Goal: Transaction & Acquisition: Purchase product/service

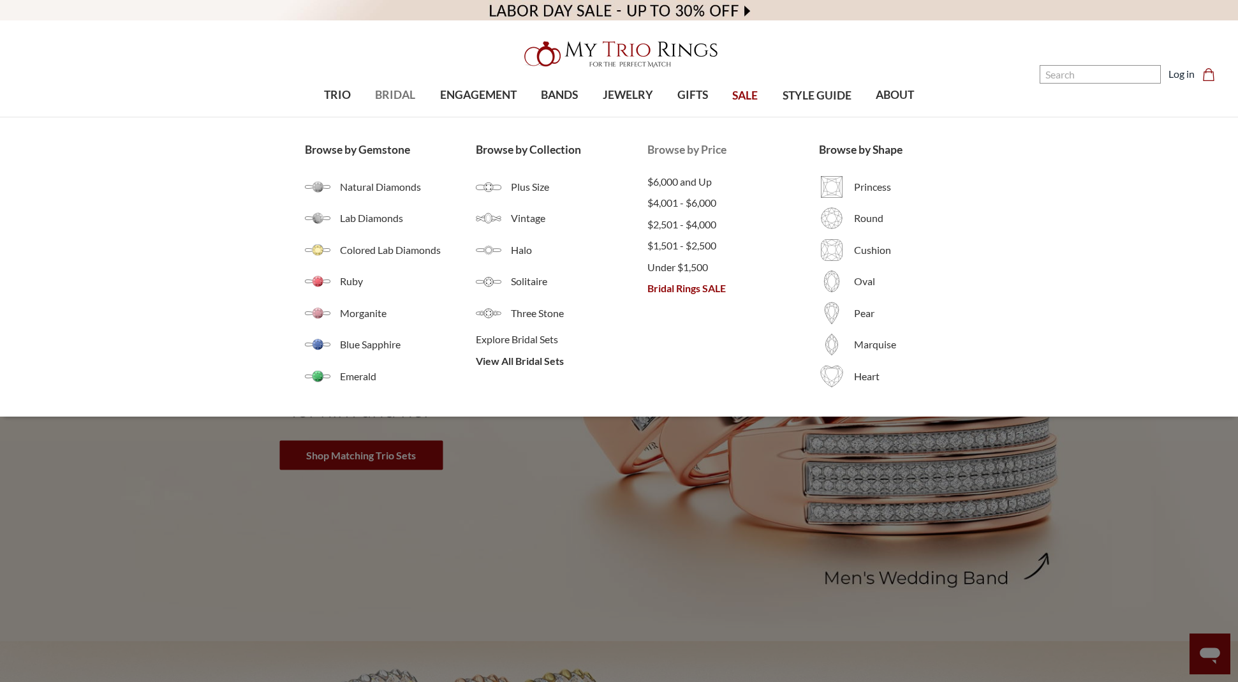
click at [721, 292] on span "Bridal Rings SALE" at bounding box center [734, 288] width 172 height 15
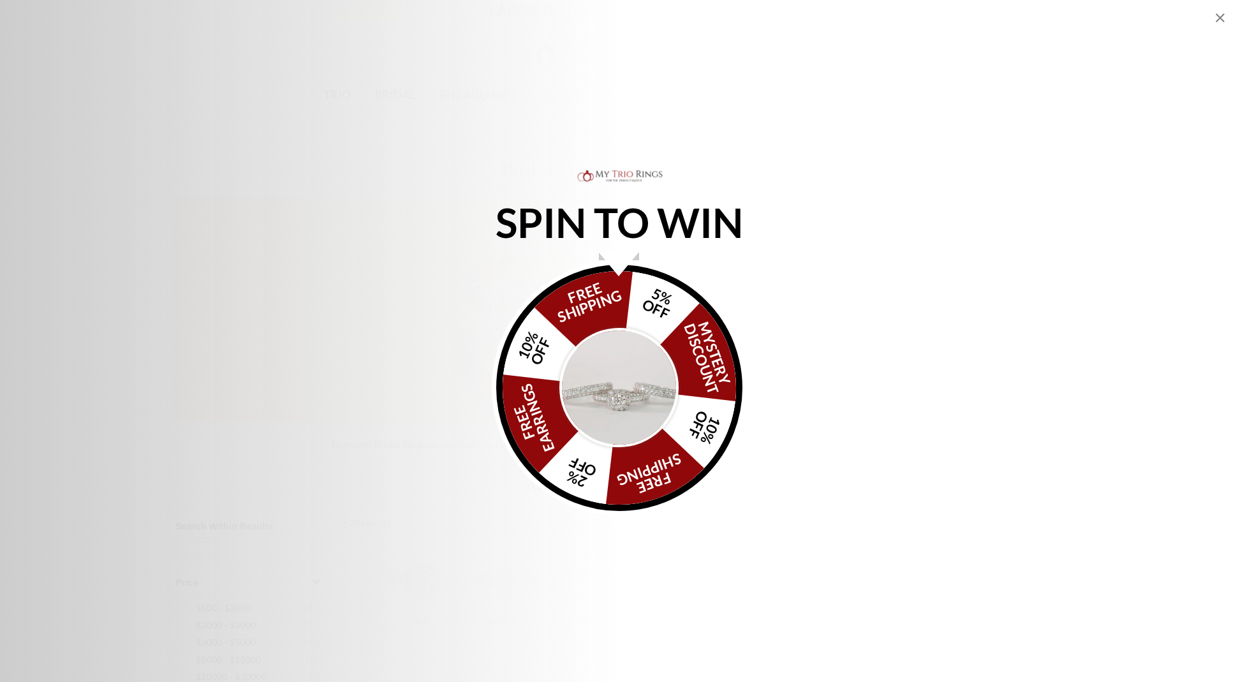
click at [876, 528] on div "SPIN TO WIN FREE SHIPPING 5% OFF Mystery Discount 10% OFF FREE SHIPPING 2% OFF …" at bounding box center [619, 341] width 1238 height 682
click at [615, 253] on div "Alia popup" at bounding box center [619, 265] width 40 height 24
click at [1224, 17] on icon "Close popup" at bounding box center [1220, 17] width 15 height 15
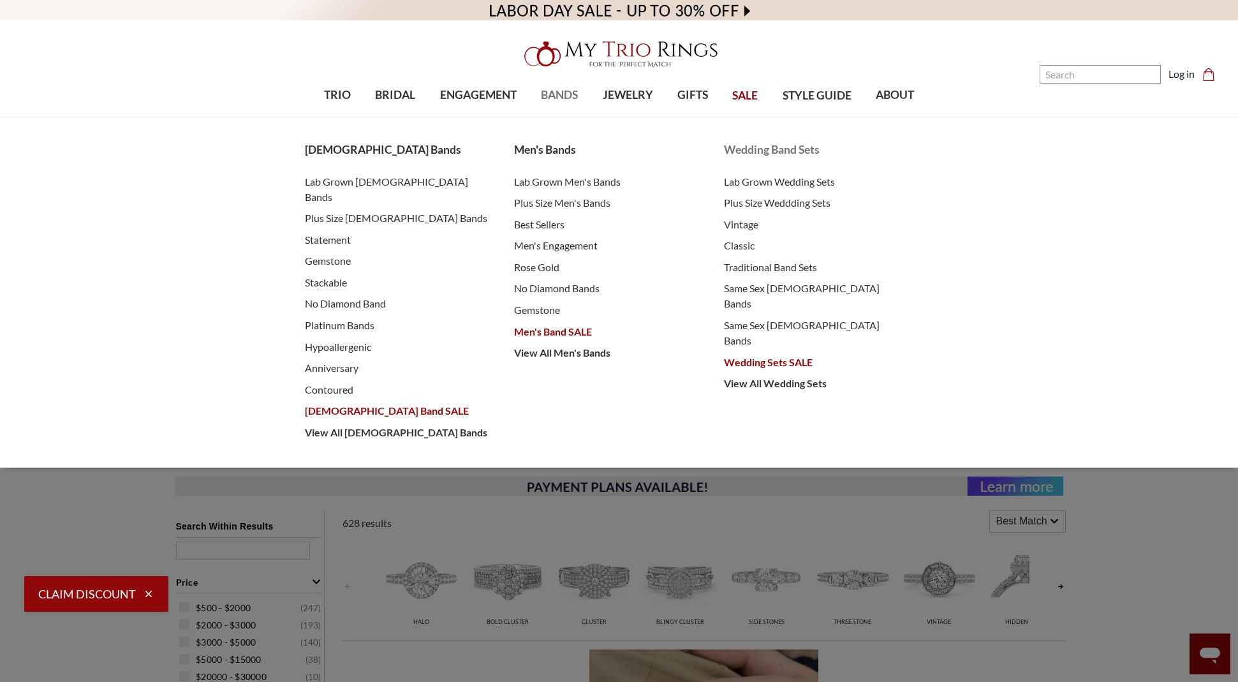
click at [781, 355] on span "Wedding Sets SALE" at bounding box center [816, 362] width 184 height 15
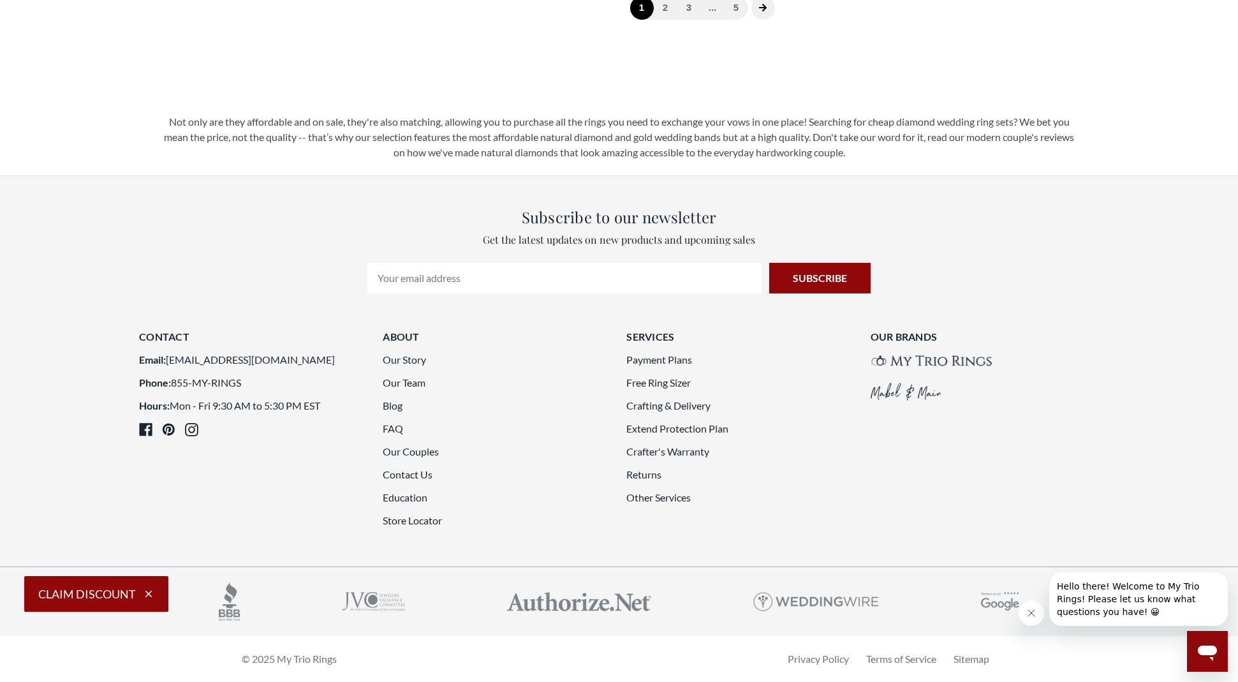
scroll to position [3437, 0]
